Goal: Information Seeking & Learning: Compare options

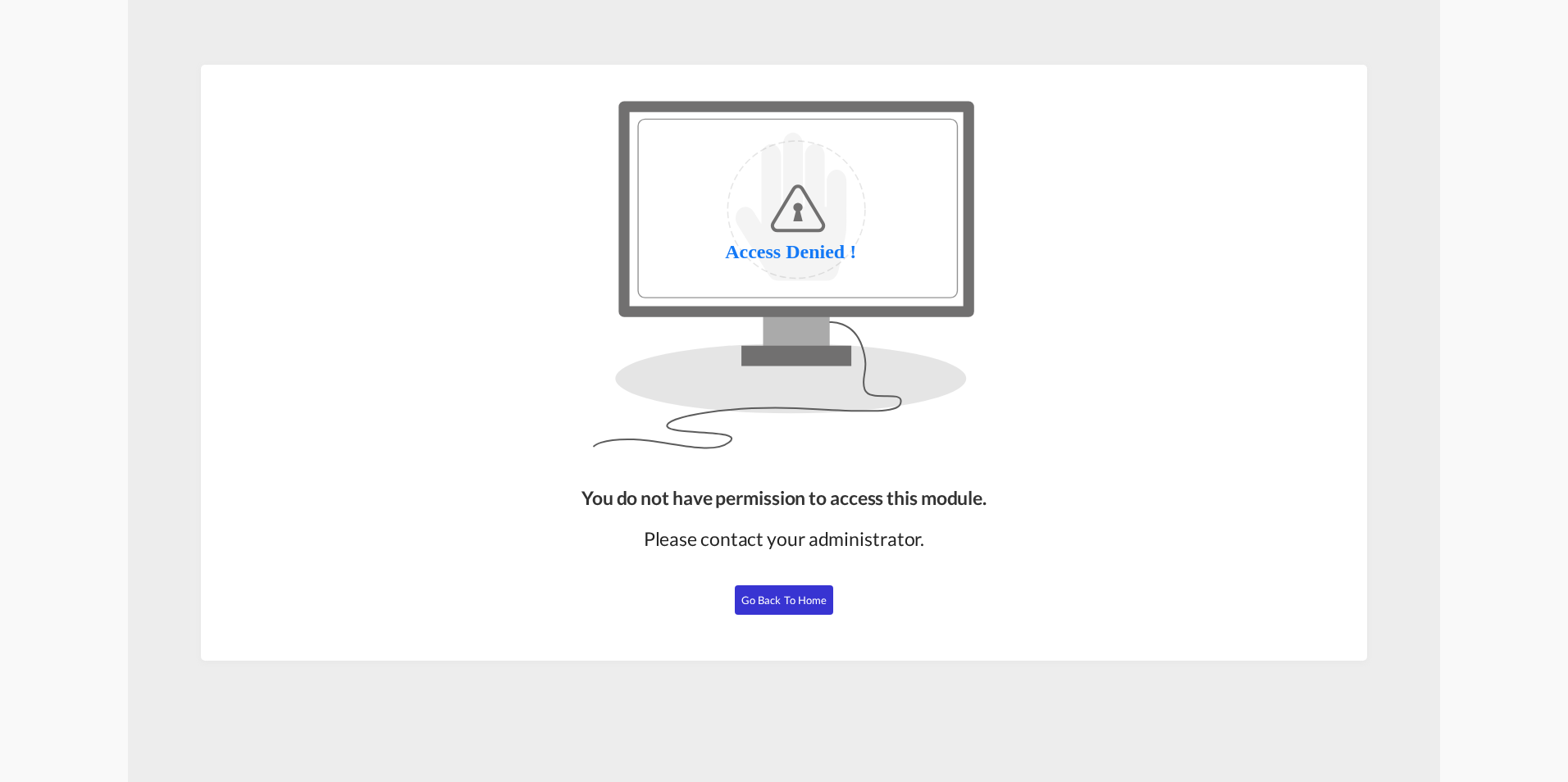
click at [811, 604] on span "Go Back to Home" at bounding box center [784, 599] width 86 height 13
